Goal: Use online tool/utility: Utilize a website feature to perform a specific function

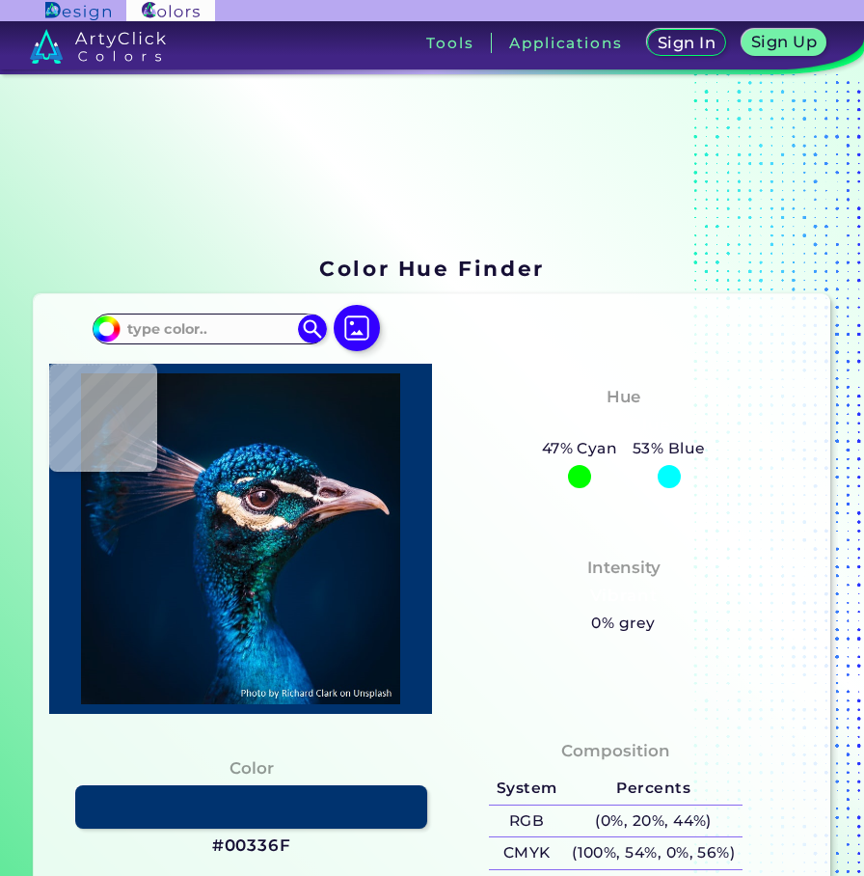
type input "#000000"
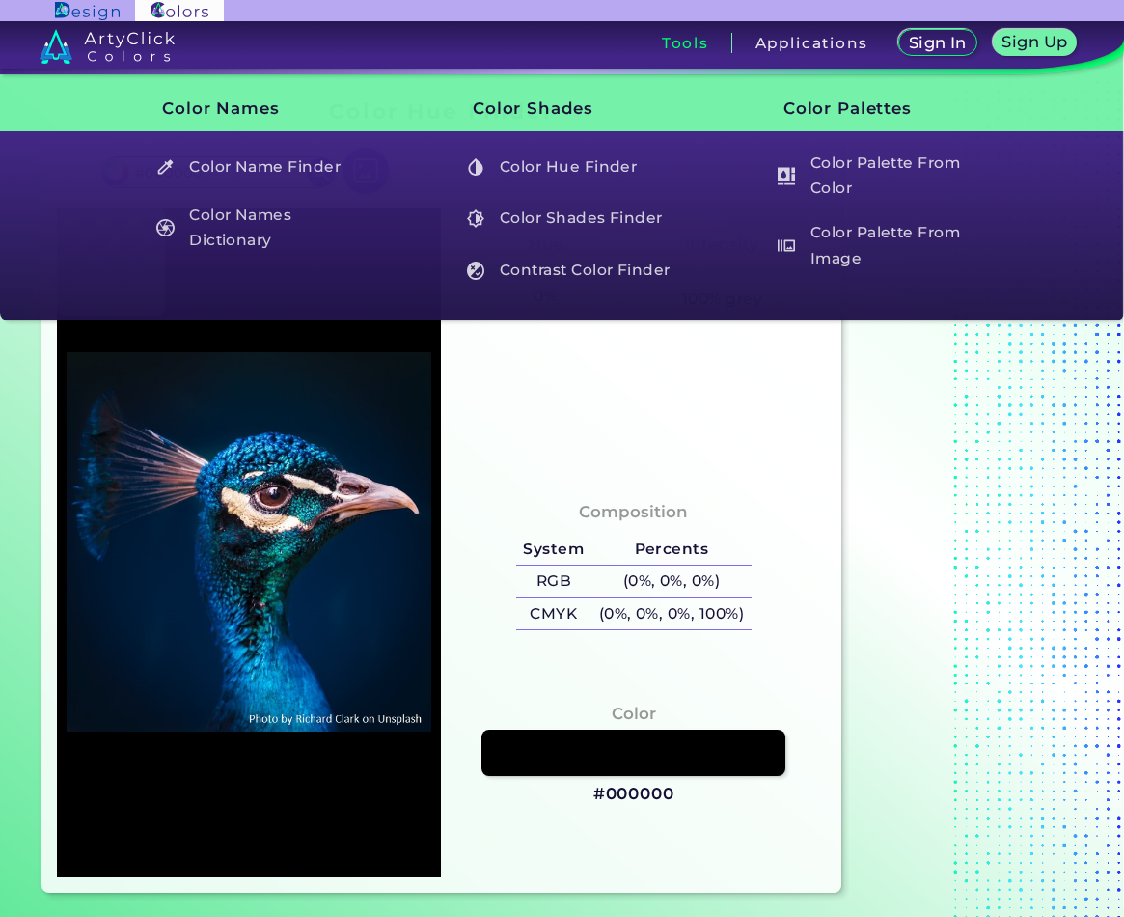
click at [691, 45] on h3 "Tools" at bounding box center [685, 43] width 47 height 14
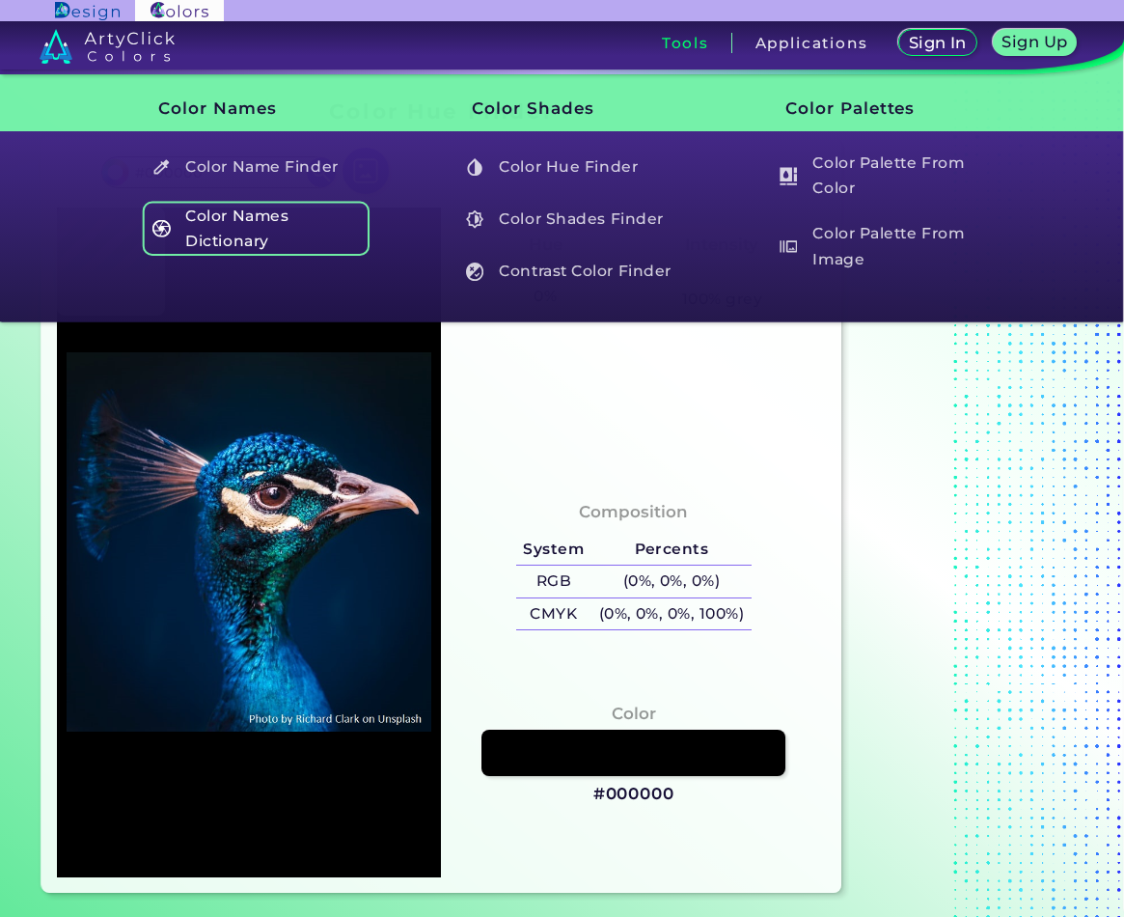
click at [210, 227] on h5 "Color Names Dictionary" at bounding box center [256, 228] width 227 height 55
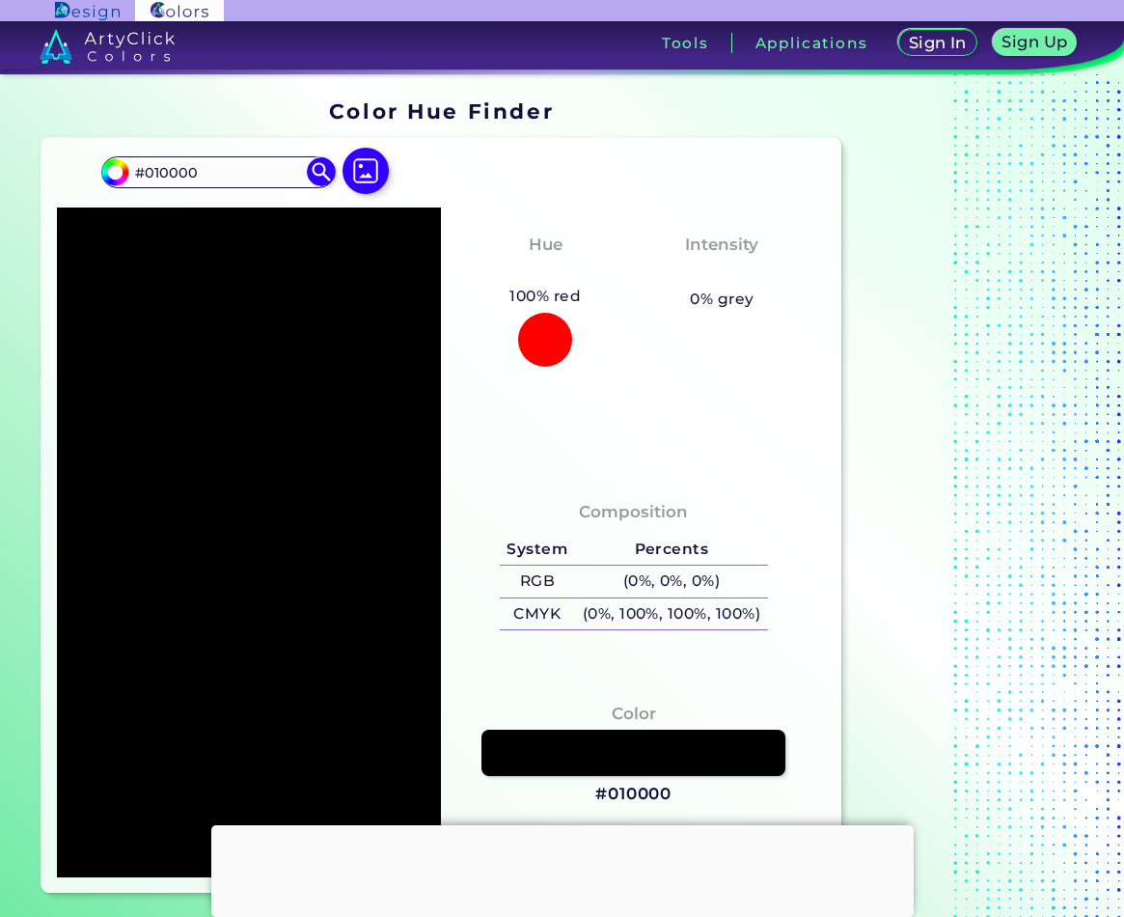
type input "#130000"
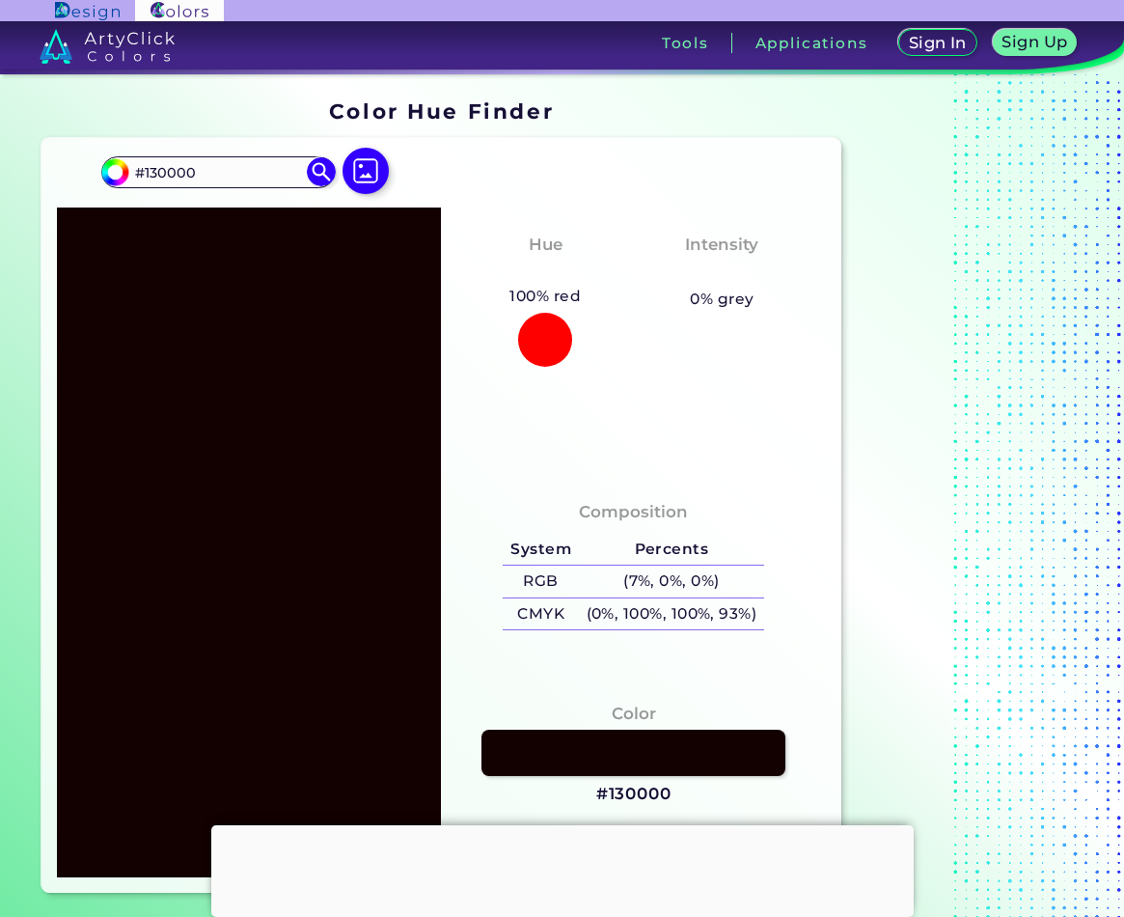
type input "#c30000"
type input "#C30000"
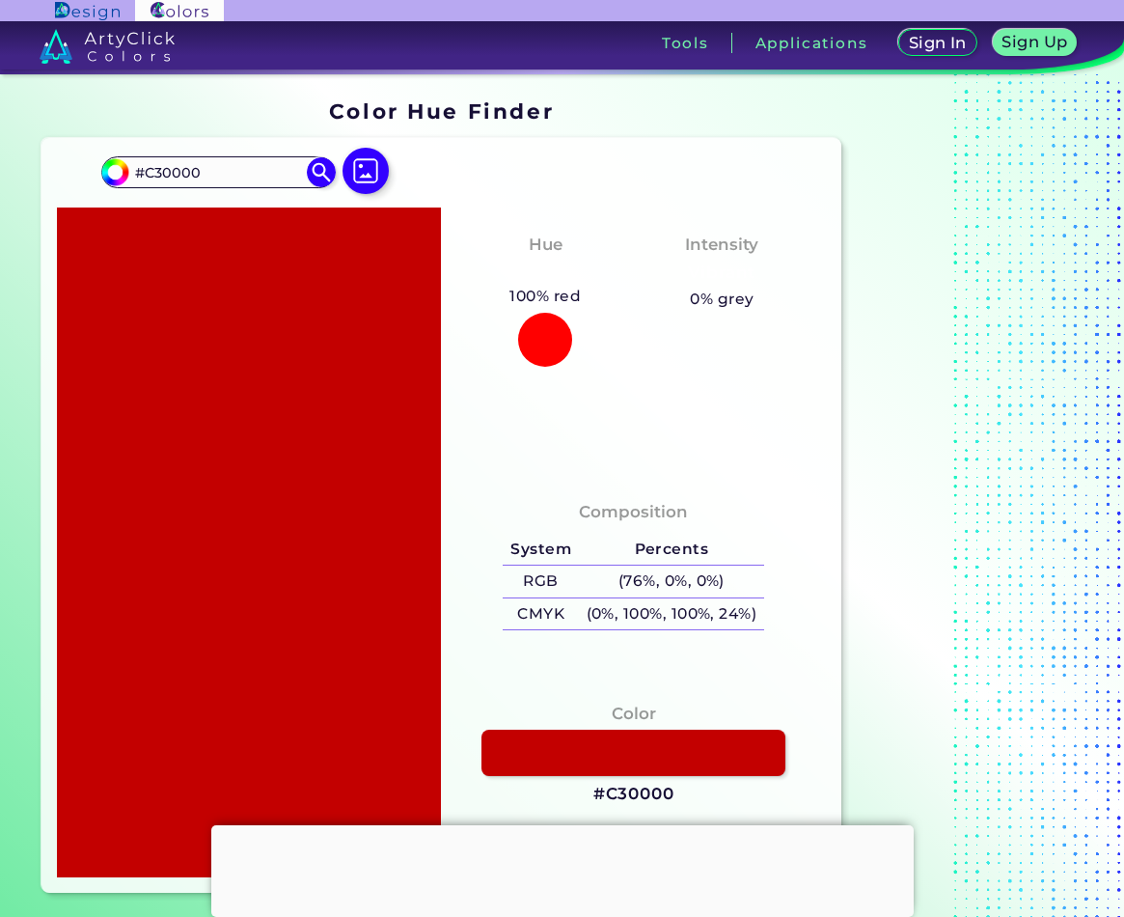
type input "#c30100"
type input "#C30100"
type input "#c30f00"
type input "#C30F00"
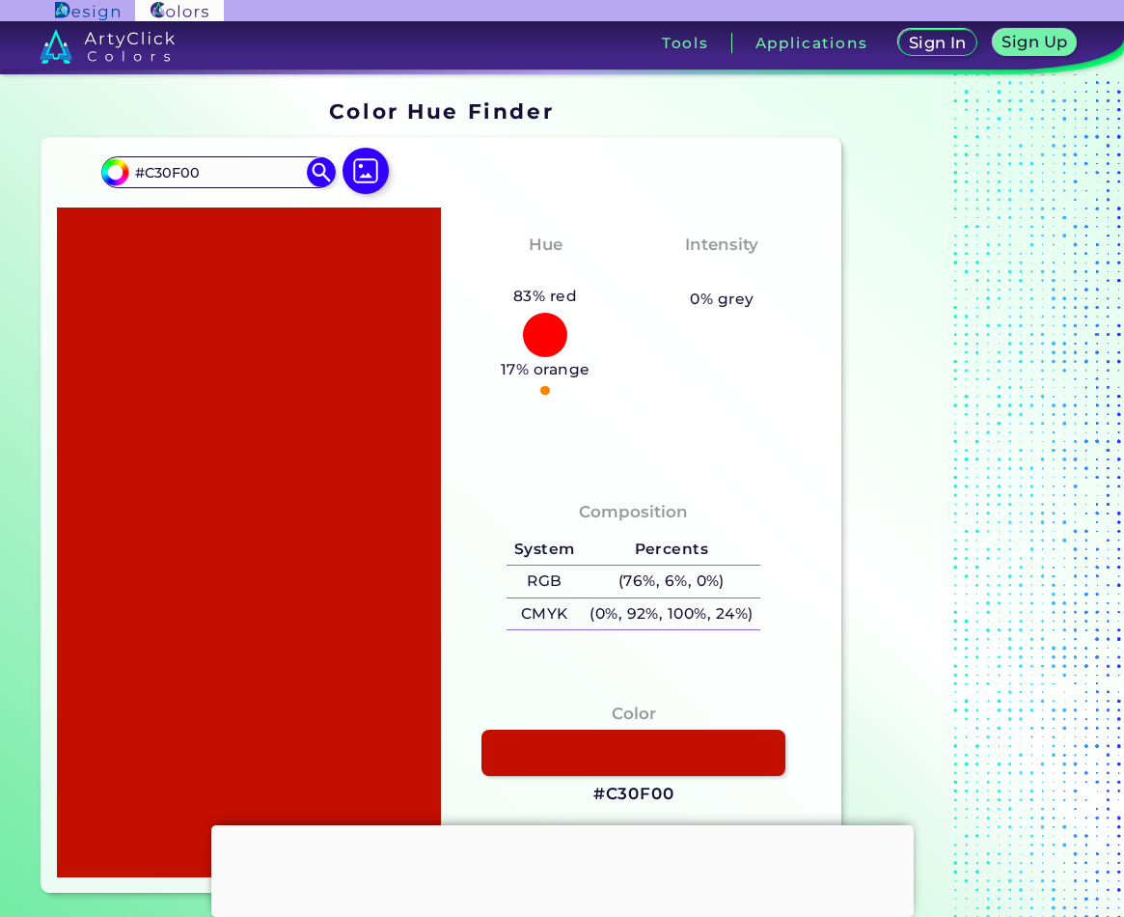
type input "#c39c00"
type input "#C39C00"
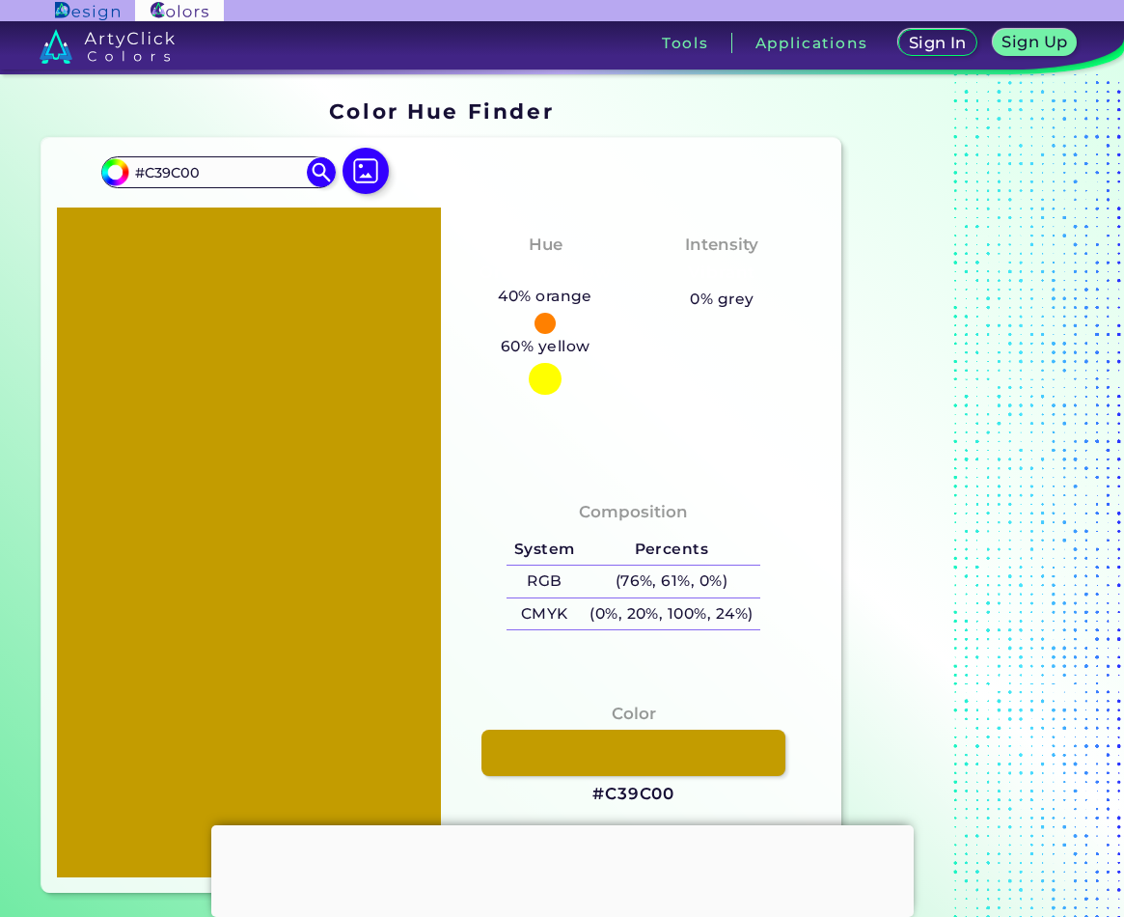
type input "#c39c01"
type input "#C39C01"
type input "#c39c0d"
type input "#C39C0D"
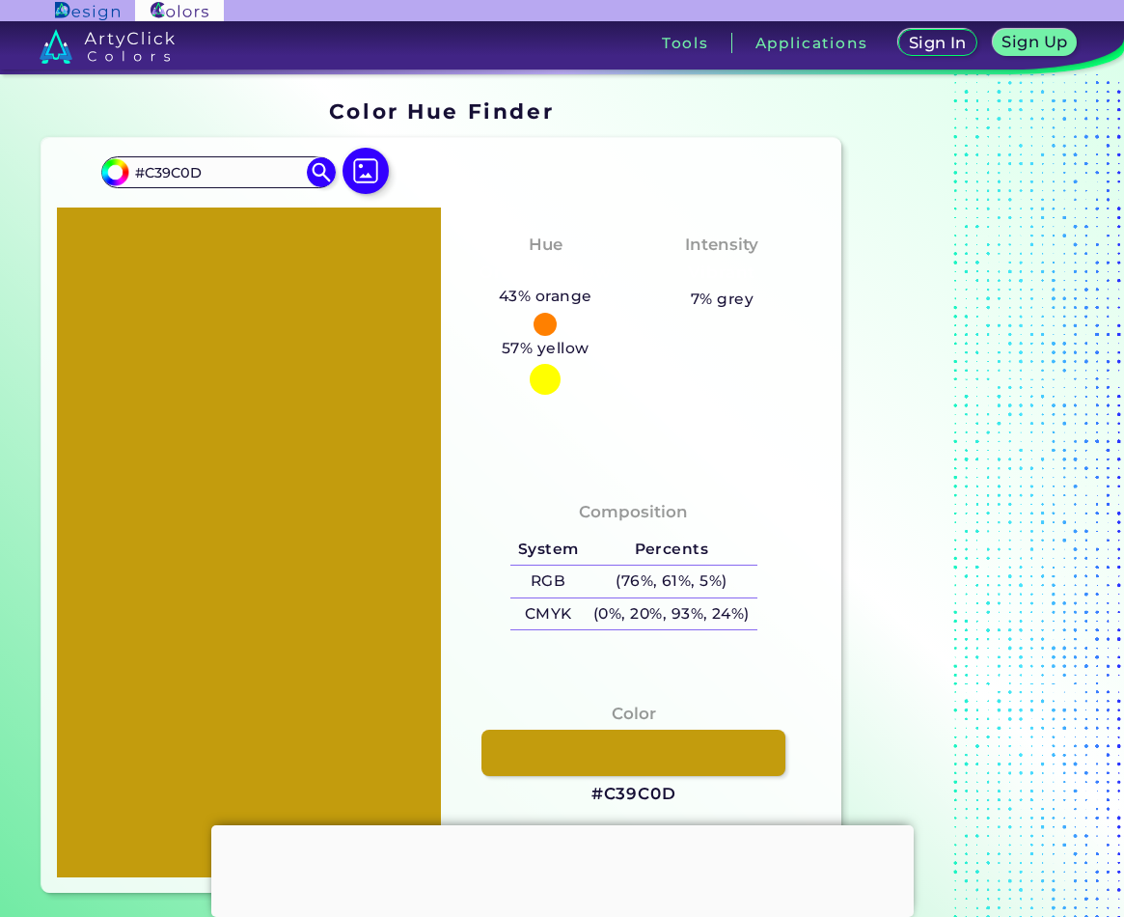
type input "#c39c84"
type input "#C39C84"
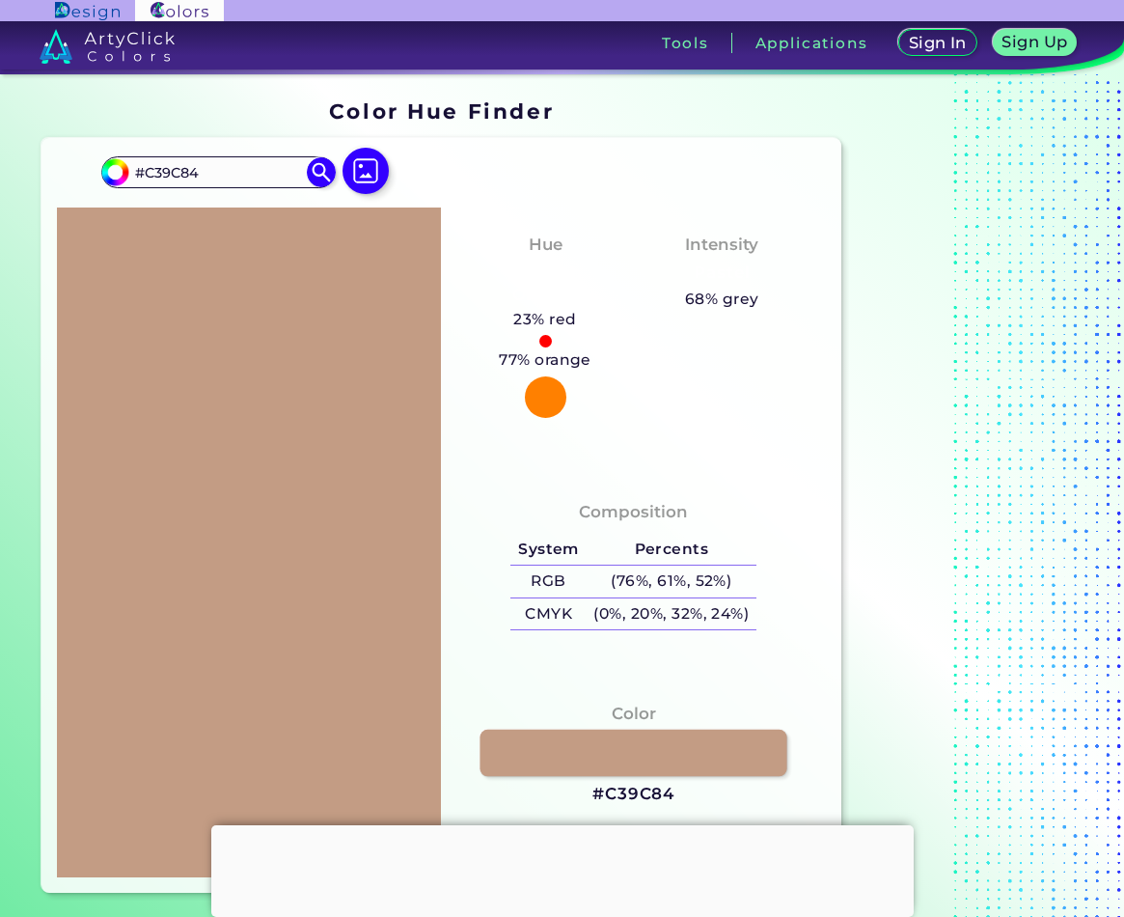
type input "#c39c84"
click at [621, 754] on link at bounding box center [634, 752] width 308 height 46
click at [673, 741] on link at bounding box center [634, 752] width 308 height 46
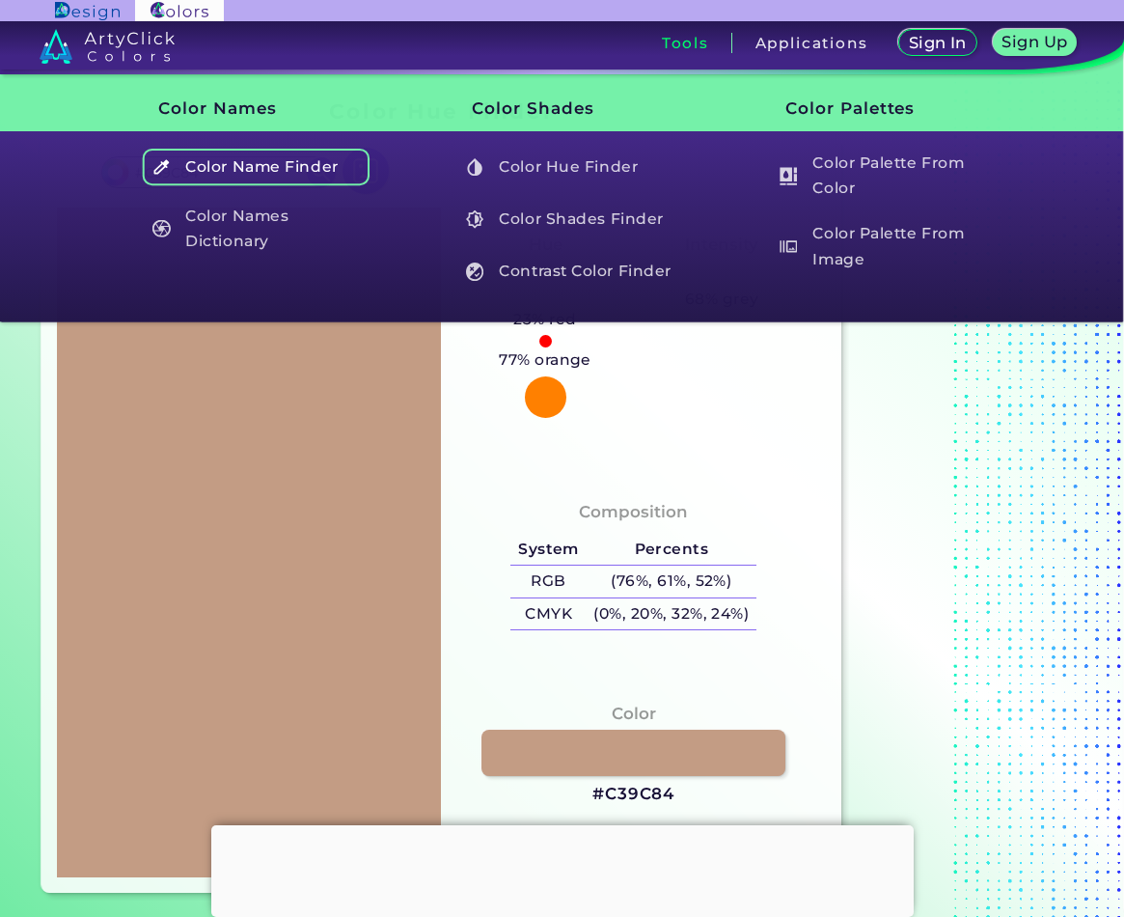
click at [275, 170] on h5 "Color Name Finder" at bounding box center [256, 167] width 227 height 37
